Goal: Transaction & Acquisition: Purchase product/service

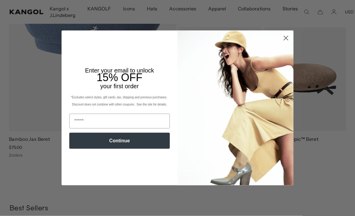
scroll to position [493, 0]
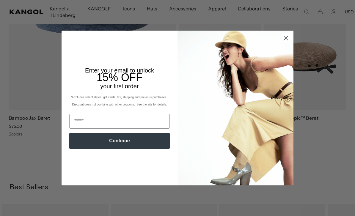
click at [289, 43] on circle "Close dialog" at bounding box center [286, 38] width 10 height 10
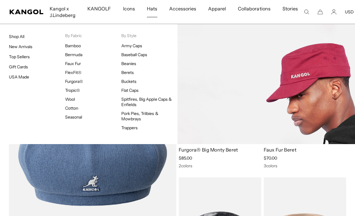
scroll to position [0, 123]
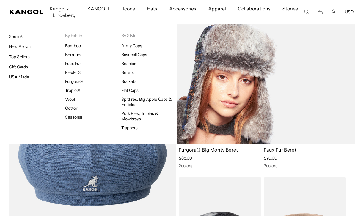
click at [134, 129] on link "Trappers" at bounding box center [129, 127] width 16 height 5
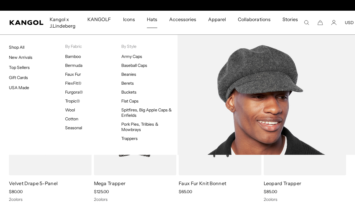
scroll to position [0, 123]
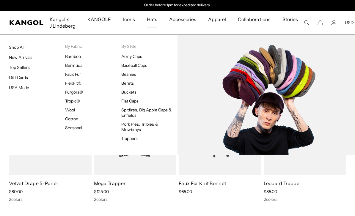
click at [134, 100] on link "Flat Caps" at bounding box center [129, 100] width 17 height 5
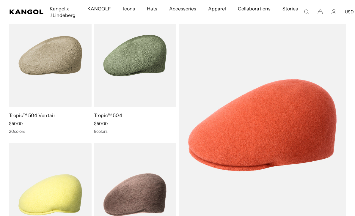
scroll to position [31, 0]
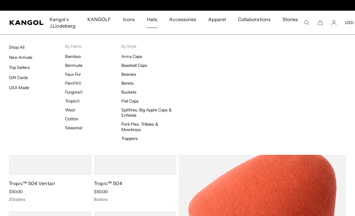
scroll to position [0, 123]
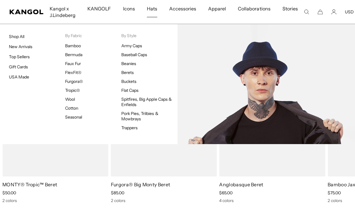
click at [158, 115] on link "Pork Pies, Trilbies & Mowbrays" at bounding box center [139, 116] width 37 height 11
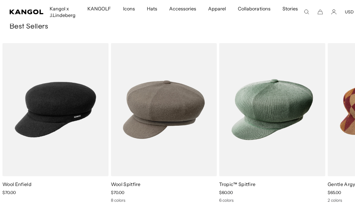
scroll to position [509, 0]
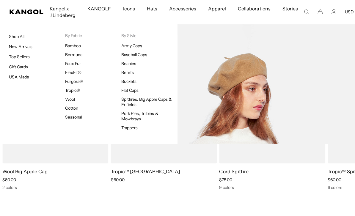
click at [131, 73] on link "Berets" at bounding box center [127, 72] width 12 height 5
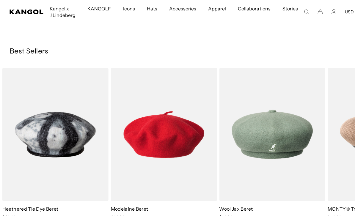
click at [0, 0] on img "1 of 10" at bounding box center [0, 0] width 0 height 0
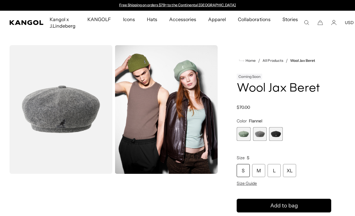
click at [278, 134] on span "3 of 3" at bounding box center [276, 134] width 14 height 14
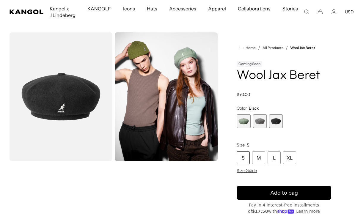
scroll to position [0, 123]
click at [192, 99] on img "Gallery Viewer" at bounding box center [166, 96] width 103 height 129
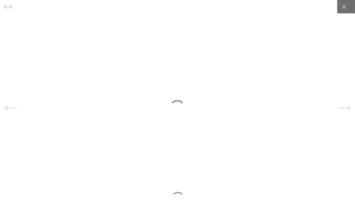
click at [344, 11] on div at bounding box center [343, 6] width 13 height 13
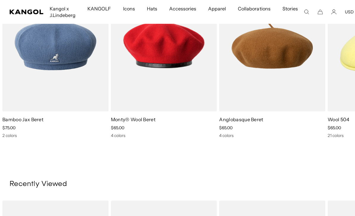
scroll to position [0, 0]
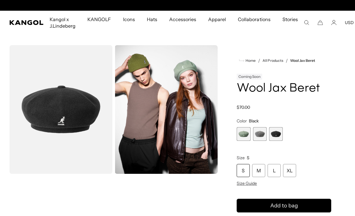
scroll to position [0, 123]
click at [207, 76] on img "Gallery Viewer" at bounding box center [166, 109] width 103 height 129
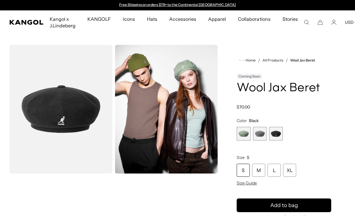
click at [104, 126] on img "Gallery Viewer" at bounding box center [61, 109] width 103 height 129
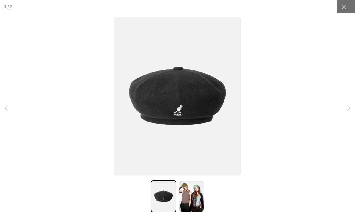
click at [343, 12] on div at bounding box center [343, 6] width 13 height 13
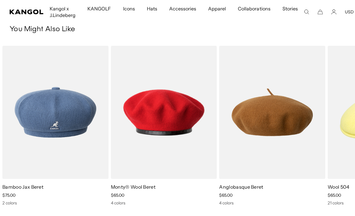
scroll to position [319, 0]
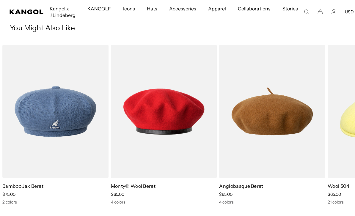
click at [0, 0] on img "1 of 5" at bounding box center [0, 0] width 0 height 0
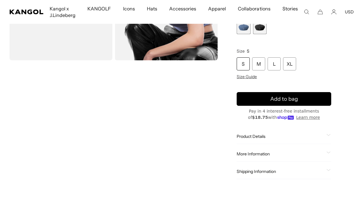
scroll to position [0, 123]
click at [60, 120] on video "Gallery Viewer" at bounding box center [61, 127] width 103 height 129
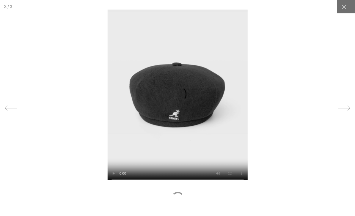
scroll to position [0, 0]
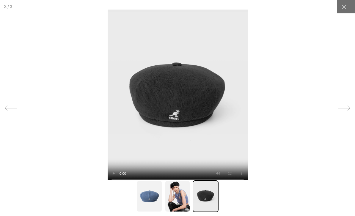
click at [196, 58] on video at bounding box center [177, 97] width 140 height 176
click at [346, 7] on icon at bounding box center [344, 7] width 6 height 6
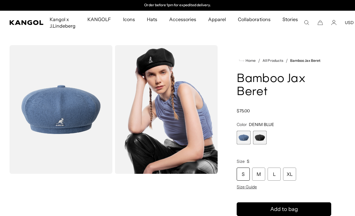
click at [304, 21] on icon "Search here" at bounding box center [306, 22] width 5 height 5
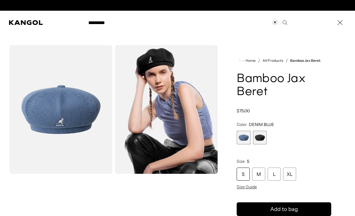
type input "*********"
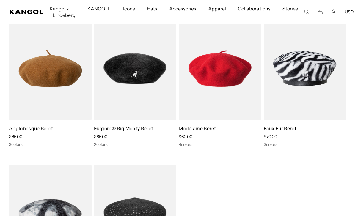
click at [0, 0] on img at bounding box center [0, 0] width 0 height 0
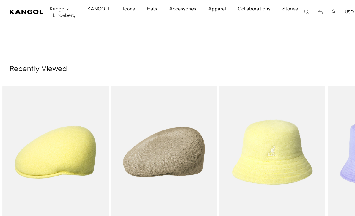
click at [0, 0] on img "1 of 10" at bounding box center [0, 0] width 0 height 0
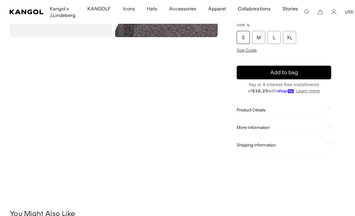
scroll to position [165, 0]
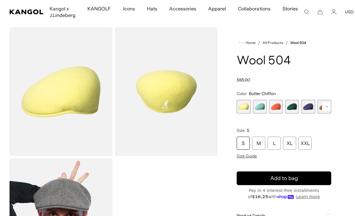
scroll to position [0, 123]
click at [296, 106] on span "4 of 21" at bounding box center [292, 107] width 14 height 14
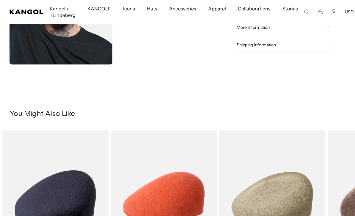
scroll to position [346, 0]
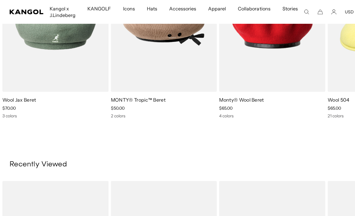
scroll to position [410, 0]
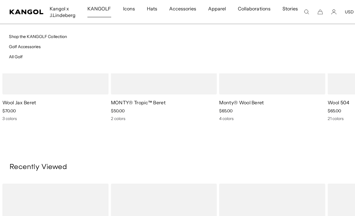
click at [99, 5] on span "KANGOLF" at bounding box center [99, 8] width 24 height 17
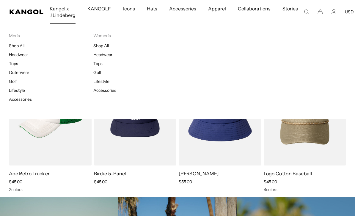
click at [60, 4] on span "Kangol x J.Lindeberg" at bounding box center [63, 12] width 26 height 24
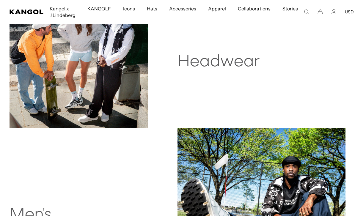
scroll to position [291, 0]
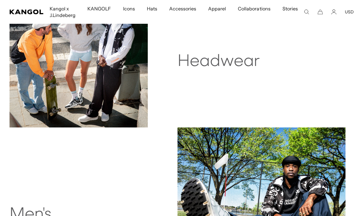
click at [203, 66] on h2 "Headwear" at bounding box center [262, 61] width 168 height 19
click at [207, 68] on h2 "Headwear" at bounding box center [262, 61] width 168 height 19
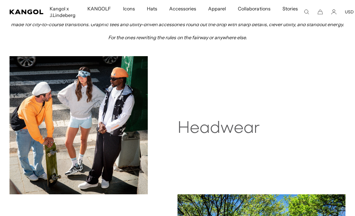
click at [201, 132] on h2 "Headwear" at bounding box center [262, 128] width 168 height 19
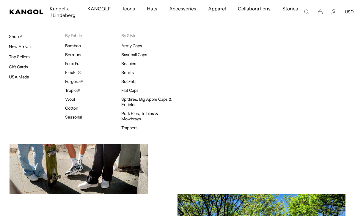
click at [153, 10] on span "Hats" at bounding box center [152, 8] width 10 height 17
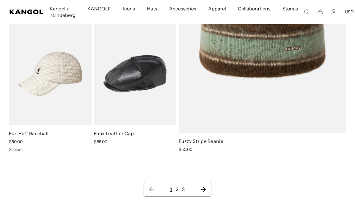
scroll to position [0, 123]
click at [0, 0] on img at bounding box center [0, 0] width 0 height 0
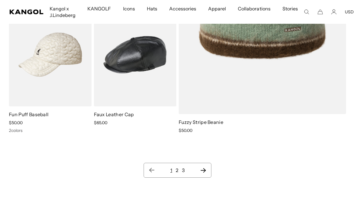
scroll to position [0, 0]
click at [178, 171] on link "2" at bounding box center [177, 170] width 3 height 6
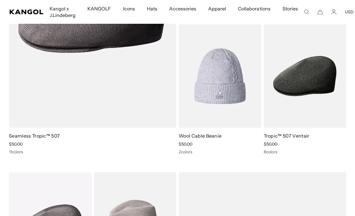
click at [0, 0] on img at bounding box center [0, 0] width 0 height 0
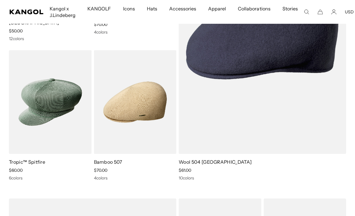
scroll to position [1302, 0]
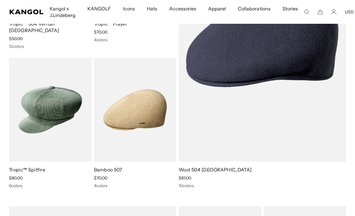
click at [0, 0] on img at bounding box center [0, 0] width 0 height 0
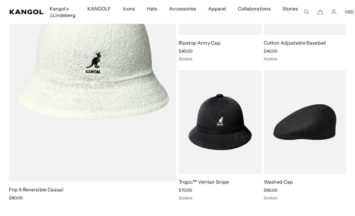
scroll to position [0, 123]
click at [0, 0] on img at bounding box center [0, 0] width 0 height 0
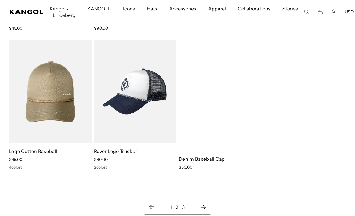
scroll to position [5403, 0]
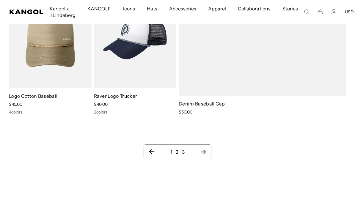
click at [182, 149] on link "3" at bounding box center [183, 152] width 3 height 6
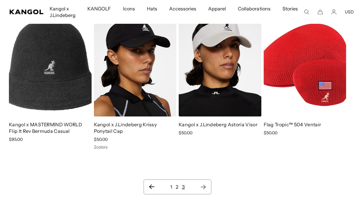
scroll to position [58, 0]
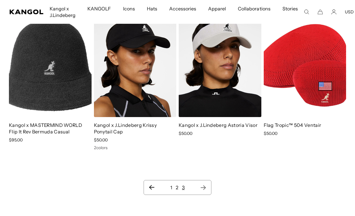
click at [172, 187] on link "1" at bounding box center [171, 188] width 2 height 6
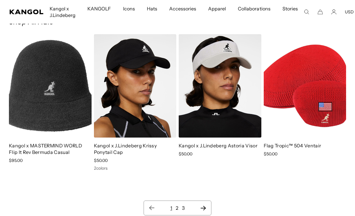
scroll to position [6, 0]
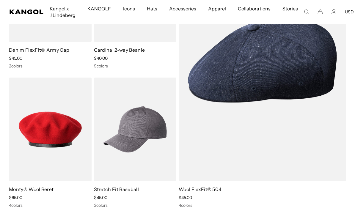
click at [0, 0] on img at bounding box center [0, 0] width 0 height 0
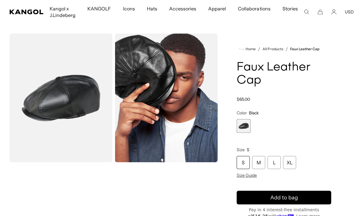
scroll to position [12, 0]
click at [260, 163] on div "M" at bounding box center [258, 162] width 13 height 13
click at [256, 159] on div "M" at bounding box center [258, 162] width 13 height 13
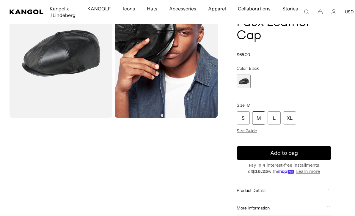
scroll to position [53, 0]
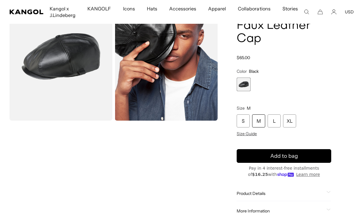
click at [260, 120] on div "M" at bounding box center [258, 121] width 13 height 13
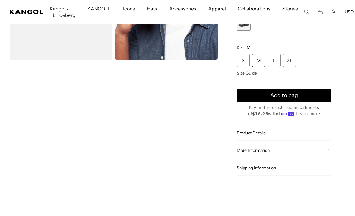
scroll to position [115, 0]
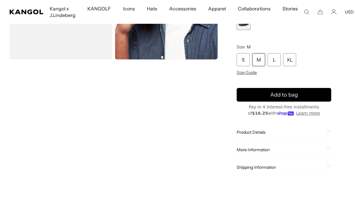
click at [267, 98] on button "Add to bag" at bounding box center [284, 95] width 95 height 14
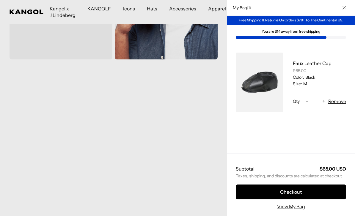
click at [4, 174] on div at bounding box center [177, 108] width 355 height 216
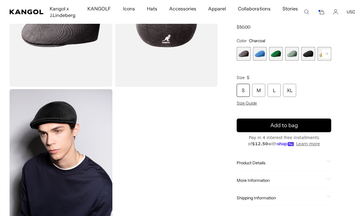
scroll to position [0, 123]
click at [334, 53] on div "Home / All Products / Seamless Tropic™ 507 Seamless Tropic™ 507 Regular price $…" at bounding box center [284, 88] width 123 height 260
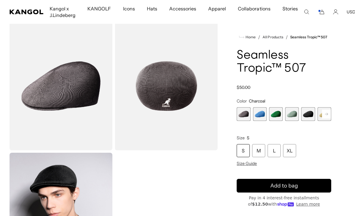
scroll to position [0, 0]
click at [259, 111] on span "2 of 12" at bounding box center [260, 114] width 14 height 14
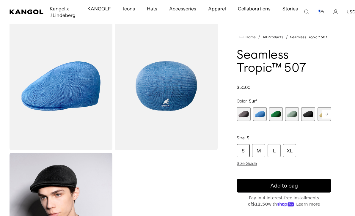
click at [280, 111] on span "3 of 12" at bounding box center [276, 114] width 14 height 14
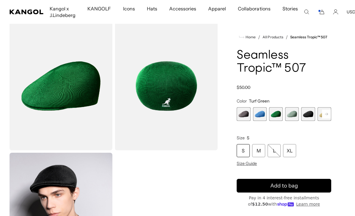
click at [293, 114] on span "4 of 12" at bounding box center [292, 114] width 14 height 14
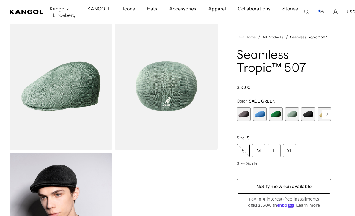
click at [245, 112] on span "1 of 12" at bounding box center [244, 114] width 14 height 14
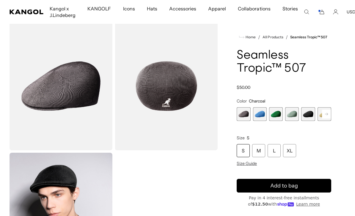
click at [328, 114] on rect at bounding box center [326, 114] width 9 height 9
click at [328, 115] on rect at bounding box center [326, 114] width 9 height 9
click at [330, 114] on rect at bounding box center [326, 114] width 9 height 9
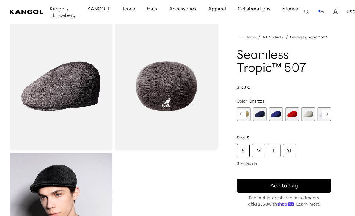
click at [331, 113] on button "Next" at bounding box center [327, 114] width 10 height 10
click at [331, 113] on rect at bounding box center [326, 114] width 9 height 9
click at [296, 115] on span "10 of 12" at bounding box center [292, 114] width 14 height 14
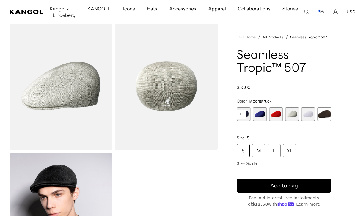
click at [325, 112] on span "12 of 12" at bounding box center [325, 114] width 14 height 14
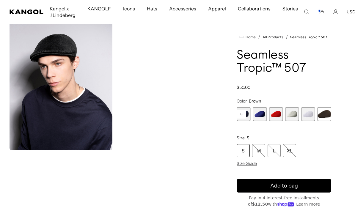
click at [311, 118] on span "11 of 12" at bounding box center [308, 114] width 14 height 14
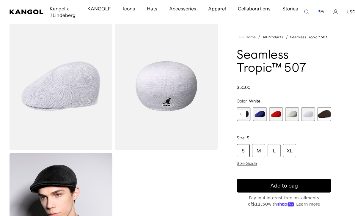
click at [242, 112] on rect at bounding box center [241, 114] width 9 height 9
click at [243, 114] on rect at bounding box center [241, 114] width 9 height 9
click at [243, 113] on rect at bounding box center [241, 114] width 9 height 9
click at [286, 111] on span "7 of 12" at bounding box center [292, 114] width 14 height 14
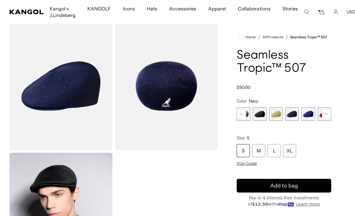
click at [278, 115] on span "6 of 12" at bounding box center [276, 114] width 14 height 14
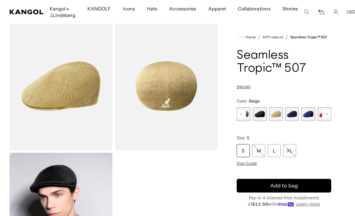
click at [242, 115] on rect at bounding box center [241, 114] width 9 height 9
click at [262, 115] on span "4 of 12" at bounding box center [260, 114] width 14 height 14
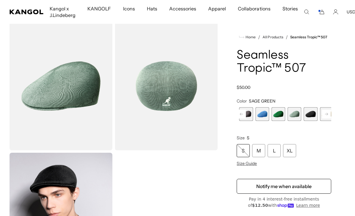
scroll to position [0, 123]
click at [248, 108] on span "1 of 12" at bounding box center [244, 114] width 14 height 14
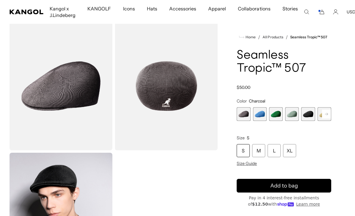
click at [251, 154] on div "S M L XL" at bounding box center [284, 150] width 95 height 13
click at [262, 147] on div "M" at bounding box center [258, 150] width 13 height 13
click at [295, 183] on span "Add to bag" at bounding box center [284, 186] width 28 height 8
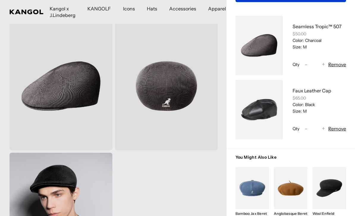
scroll to position [31, 0]
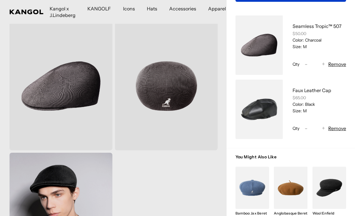
click at [161, 196] on div at bounding box center [177, 108] width 355 height 216
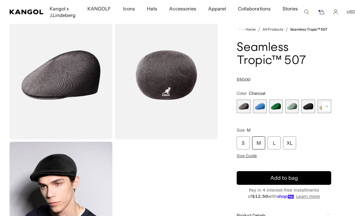
click at [161, 196] on div "Gallery Viewer" at bounding box center [114, 141] width 208 height 260
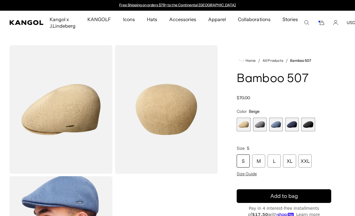
click at [309, 123] on span "5 of 5" at bounding box center [308, 125] width 14 height 14
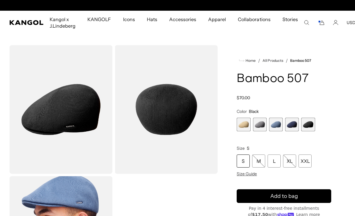
scroll to position [0, 123]
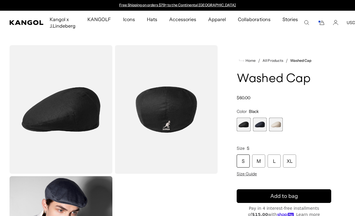
click at [263, 125] on span "2 of 3" at bounding box center [260, 125] width 14 height 14
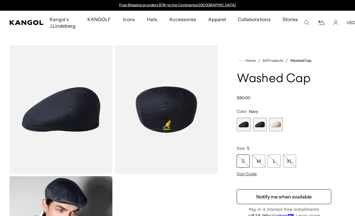
click at [276, 130] on span "3 of 3" at bounding box center [276, 125] width 14 height 14
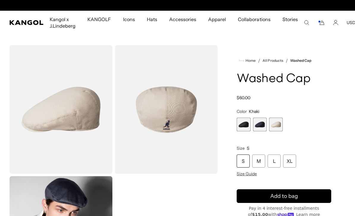
scroll to position [0, 123]
click at [259, 167] on div "M" at bounding box center [258, 161] width 13 height 13
click at [270, 197] on button "Add to bag" at bounding box center [284, 196] width 95 height 14
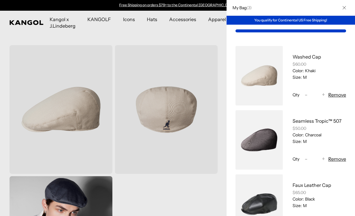
click at [220, 184] on div at bounding box center [177, 108] width 355 height 216
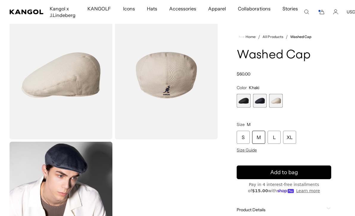
click at [246, 101] on span "1 of 3" at bounding box center [244, 101] width 14 height 14
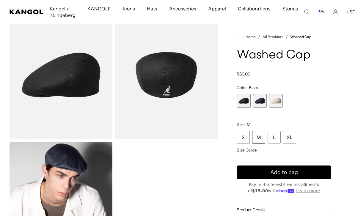
scroll to position [0, 123]
click at [264, 136] on div "M" at bounding box center [258, 137] width 13 height 13
click at [268, 174] on button "Add to bag" at bounding box center [284, 173] width 95 height 14
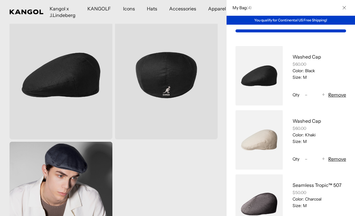
scroll to position [0, 0]
click at [184, 190] on div at bounding box center [177, 108] width 355 height 216
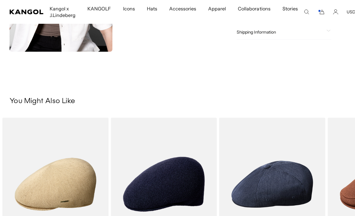
scroll to position [390, 0]
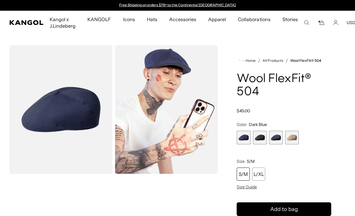
click at [259, 141] on span "2 of 4" at bounding box center [260, 138] width 14 height 14
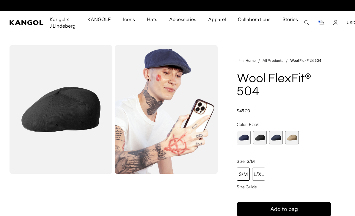
scroll to position [0, 123]
click at [246, 134] on span "1 of 4" at bounding box center [244, 138] width 14 height 14
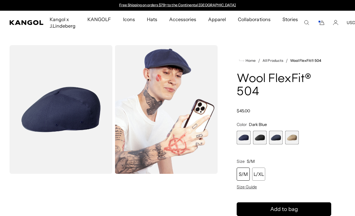
click at [279, 142] on span "3 of 4" at bounding box center [276, 138] width 14 height 14
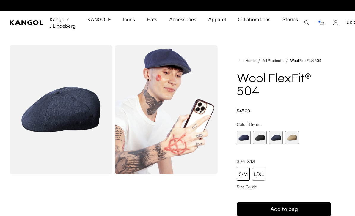
click at [296, 139] on span "4 of 4" at bounding box center [292, 138] width 14 height 14
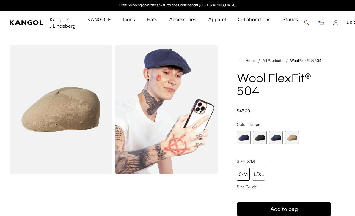
click at [304, 24] on icon "Search here" at bounding box center [306, 22] width 5 height 5
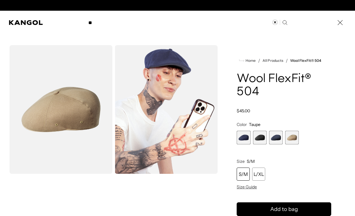
scroll to position [0, 123]
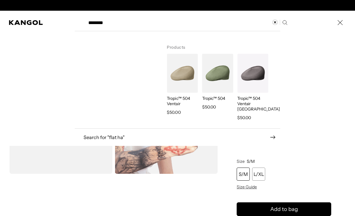
type input "********"
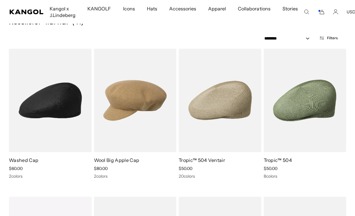
scroll to position [106, 0]
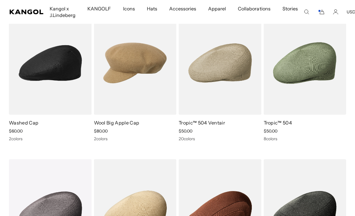
click at [0, 0] on img at bounding box center [0, 0] width 0 height 0
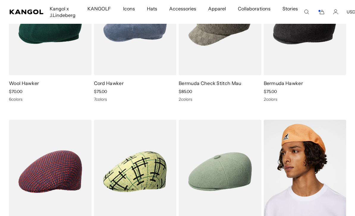
scroll to position [1330, 0]
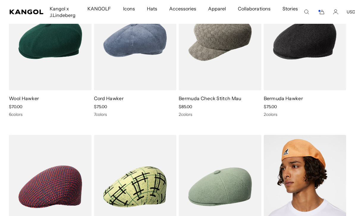
click at [0, 0] on img at bounding box center [0, 0] width 0 height 0
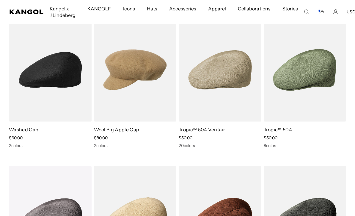
scroll to position [101, 0]
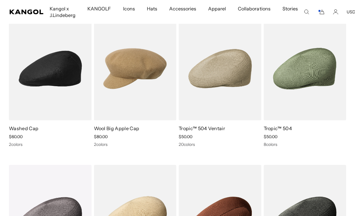
click at [0, 0] on img at bounding box center [0, 0] width 0 height 0
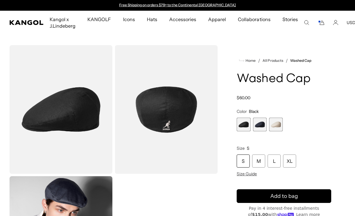
scroll to position [180, 0]
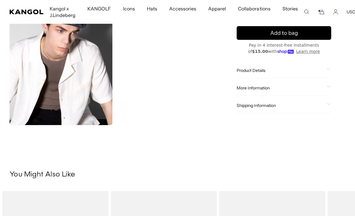
click at [309, 69] on span "Product Details" at bounding box center [280, 70] width 87 height 5
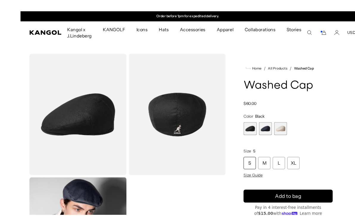
scroll to position [6, 0]
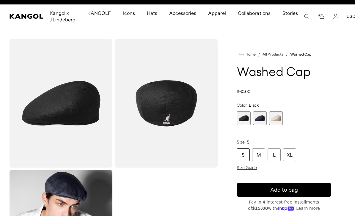
click at [318, 19] on icon "Cart" at bounding box center [321, 16] width 7 height 5
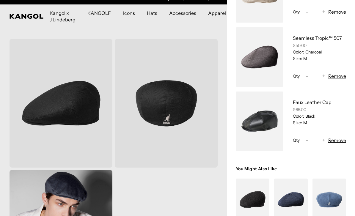
scroll to position [144, 0]
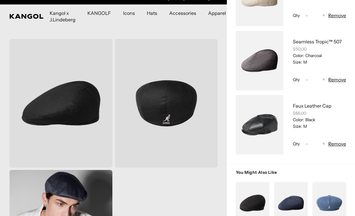
click at [339, 144] on button "Remove" at bounding box center [337, 143] width 18 height 7
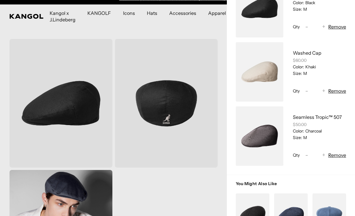
scroll to position [68, 0]
click at [341, 157] on button "Remove" at bounding box center [337, 154] width 18 height 7
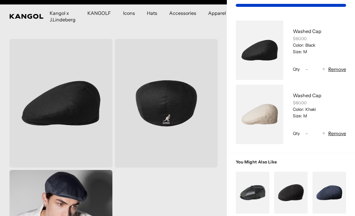
scroll to position [0, 0]
